Goal: Information Seeking & Learning: Find specific fact

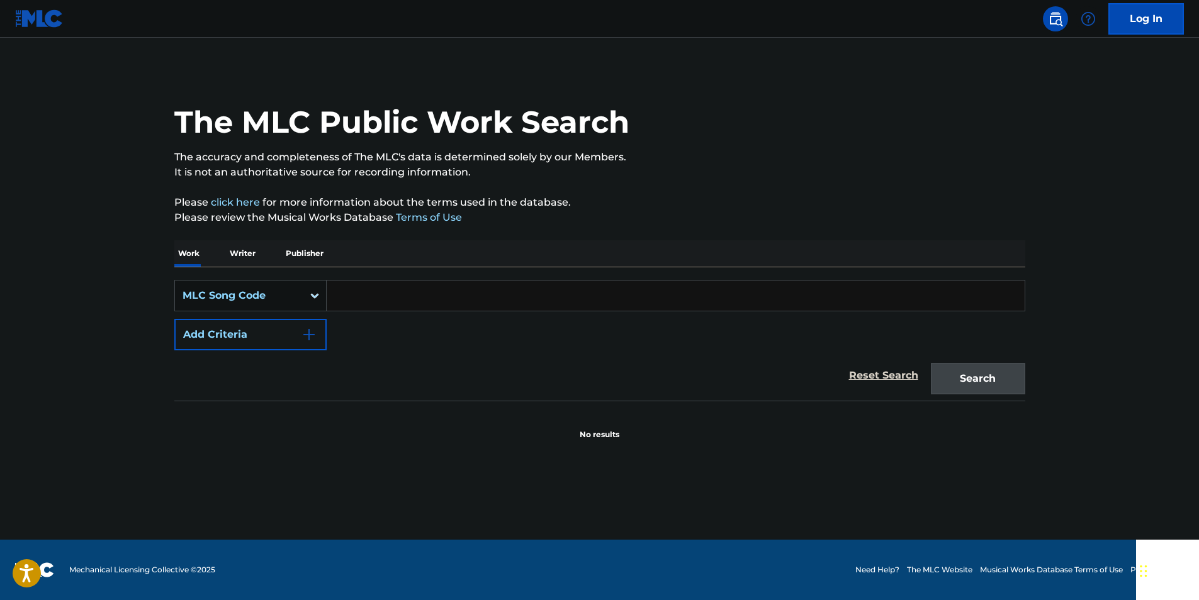
click at [365, 302] on input "Search Form" at bounding box center [676, 296] width 698 height 30
paste input "B8069A"
click at [1010, 364] on button "Search" at bounding box center [978, 378] width 94 height 31
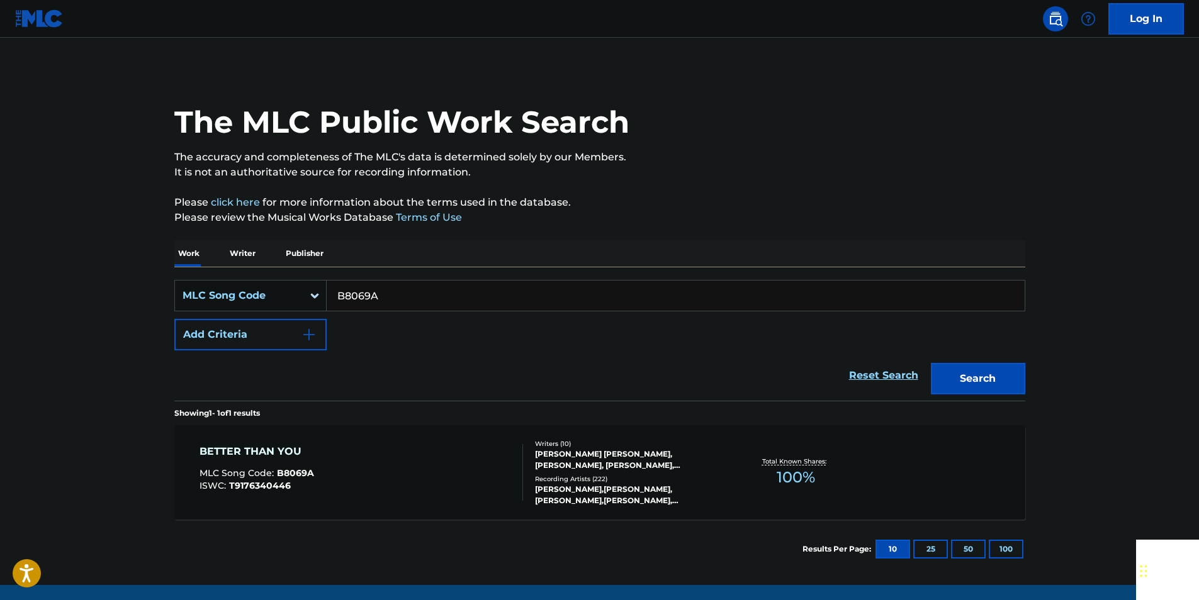
click at [382, 290] on input "B8069A" at bounding box center [676, 296] width 698 height 30
paste input "G07495"
click at [1006, 374] on button "Search" at bounding box center [978, 378] width 94 height 31
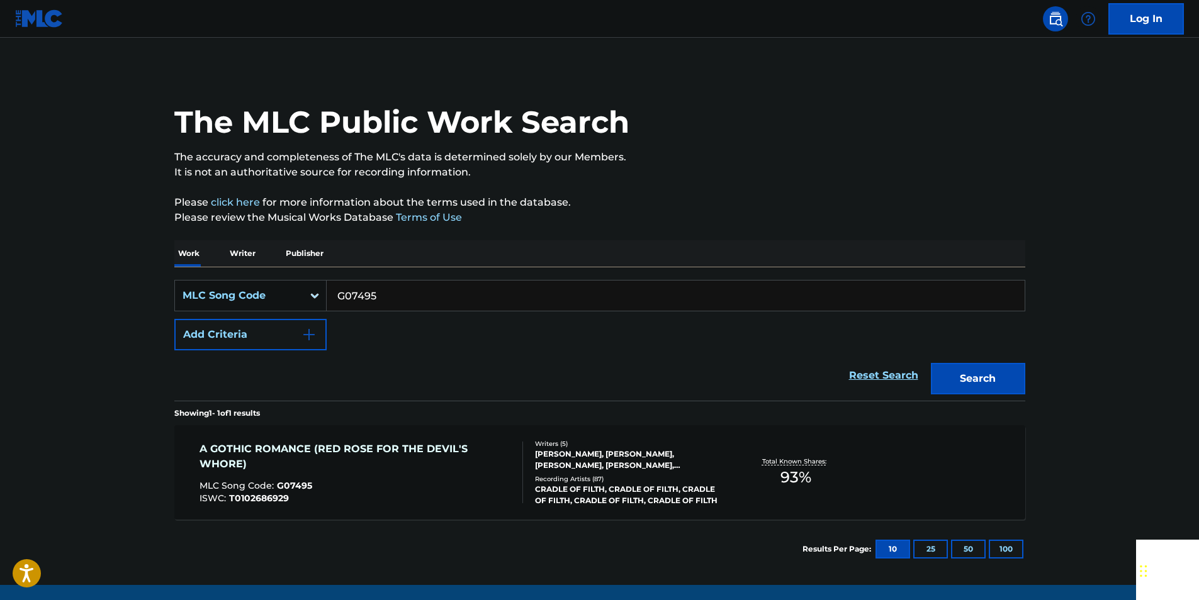
click at [392, 310] on input "G07495" at bounding box center [676, 296] width 698 height 30
paste input "J05641"
click at [1000, 377] on button "Search" at bounding box center [978, 378] width 94 height 31
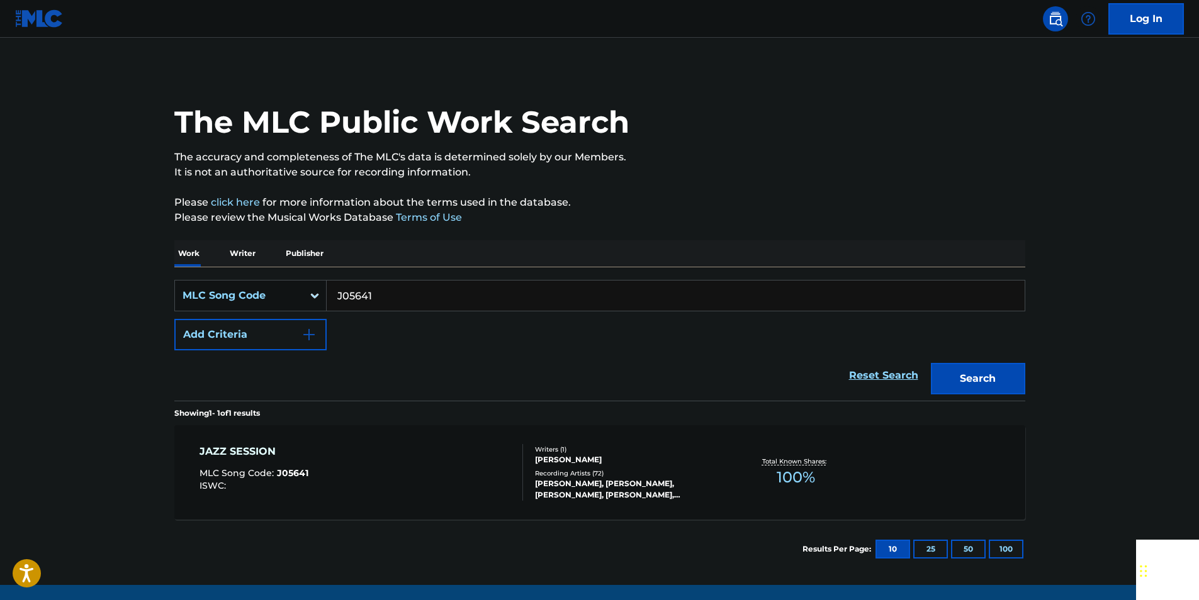
click at [373, 286] on input "J05641" at bounding box center [676, 296] width 698 height 30
paste input "W14154"
click at [996, 381] on button "Search" at bounding box center [978, 378] width 94 height 31
click at [376, 298] on input "W14154" at bounding box center [676, 296] width 698 height 30
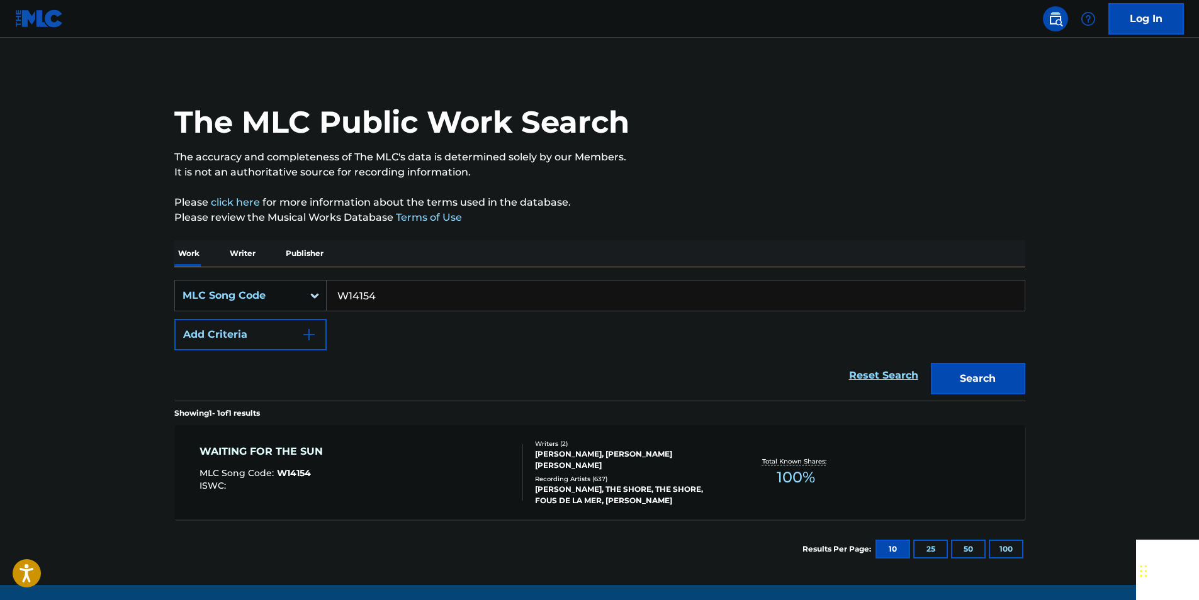
click at [376, 298] on input "W14154" at bounding box center [676, 296] width 698 height 30
paste input "I46270"
drag, startPoint x: 972, startPoint y: 390, endPoint x: 950, endPoint y: 367, distance: 31.6
click at [972, 390] on button "Search" at bounding box center [978, 378] width 94 height 31
click at [385, 300] on input "I46270" at bounding box center [676, 296] width 698 height 30
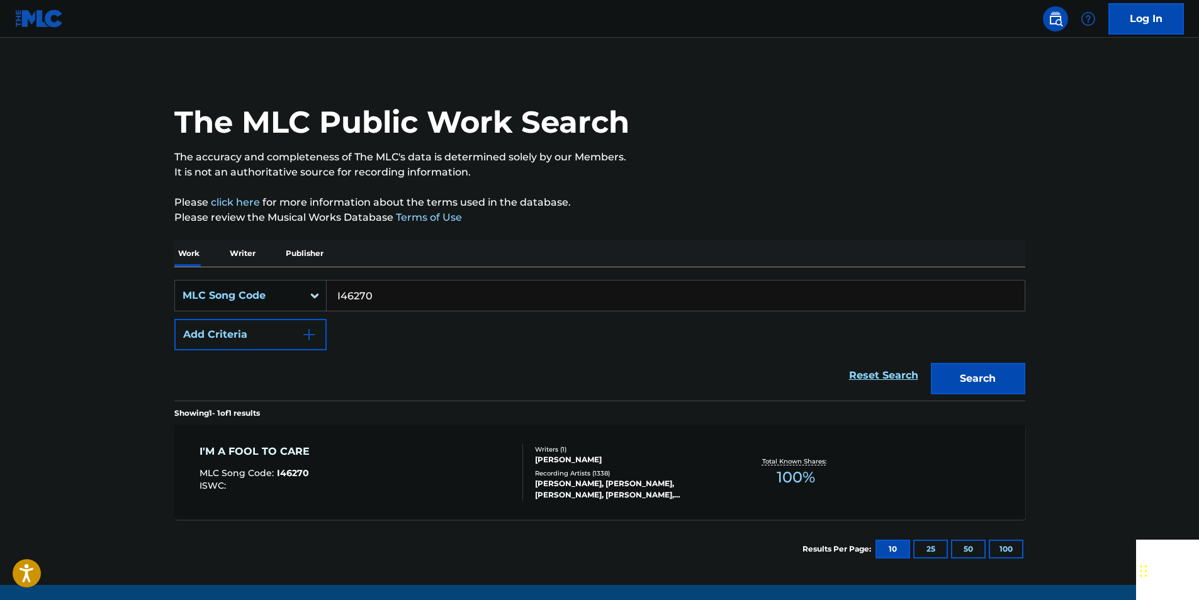
drag, startPoint x: 385, startPoint y: 300, endPoint x: 372, endPoint y: 302, distance: 13.5
click at [386, 300] on input "I46270" at bounding box center [676, 296] width 698 height 30
paste input "S1591A"
click at [946, 381] on button "Search" at bounding box center [978, 378] width 94 height 31
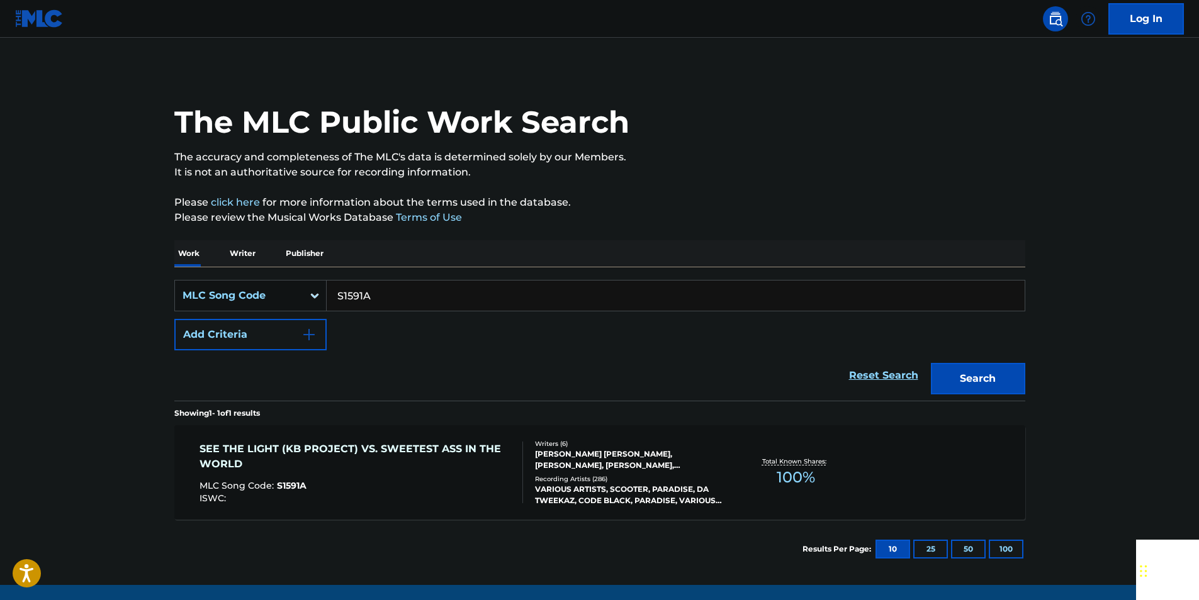
click at [389, 290] on input "S1591A" at bounding box center [676, 296] width 698 height 30
drag, startPoint x: 389, startPoint y: 290, endPoint x: 374, endPoint y: 296, distance: 16.1
click at [388, 295] on input "S1591A" at bounding box center [676, 296] width 698 height 30
paste input "923357"
click at [970, 394] on button "Search" at bounding box center [978, 378] width 94 height 31
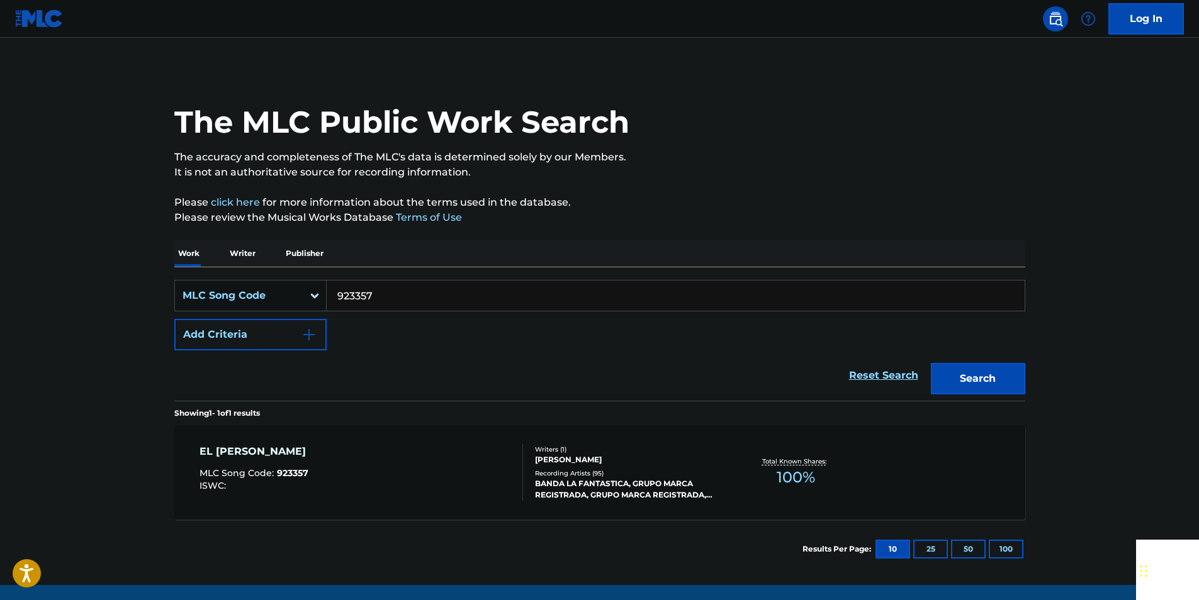
click at [392, 285] on input "923357" at bounding box center [676, 296] width 698 height 30
paste input "S9397"
click at [1018, 387] on button "Search" at bounding box center [978, 378] width 94 height 31
click at [376, 290] on input "S93977" at bounding box center [676, 296] width 698 height 30
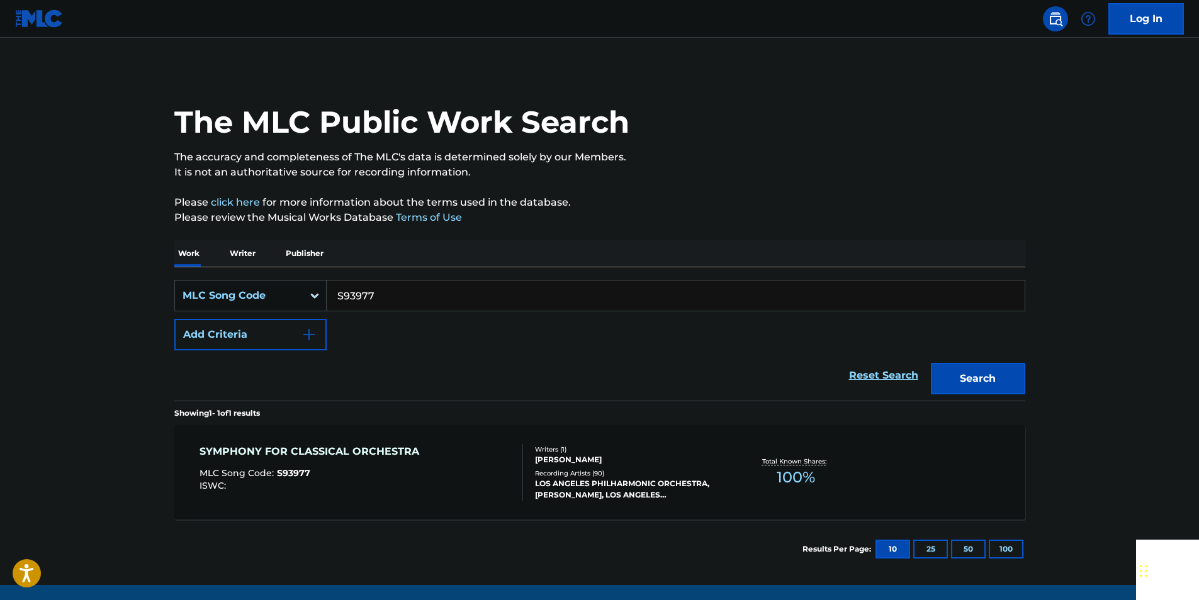
click at [376, 290] on input "S93977" at bounding box center [676, 296] width 698 height 30
paste input "W2355Y"
type input "W2355Y"
click at [959, 374] on button "Search" at bounding box center [978, 378] width 94 height 31
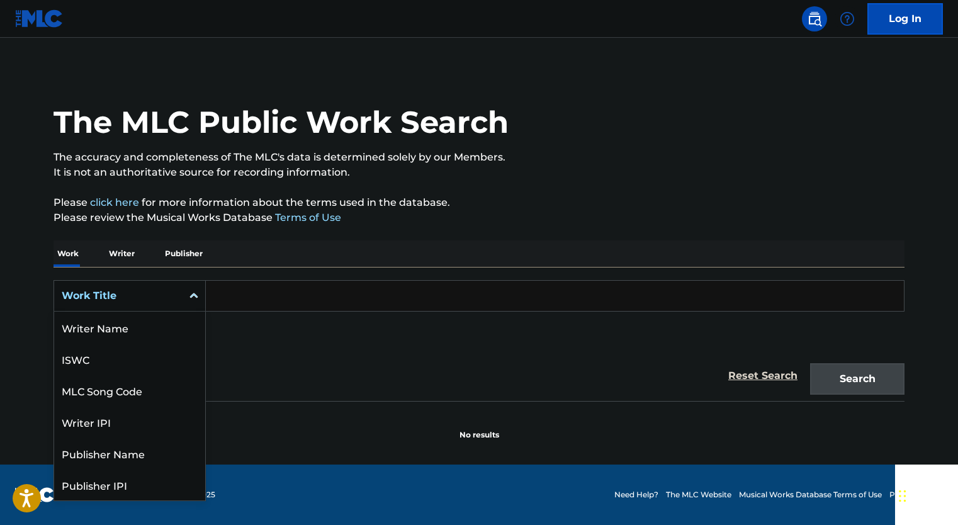
click at [177, 300] on div "Work Title" at bounding box center [118, 296] width 128 height 24
click at [133, 332] on div "MLC Song Code" at bounding box center [129, 327] width 151 height 31
